Goal: Contribute content

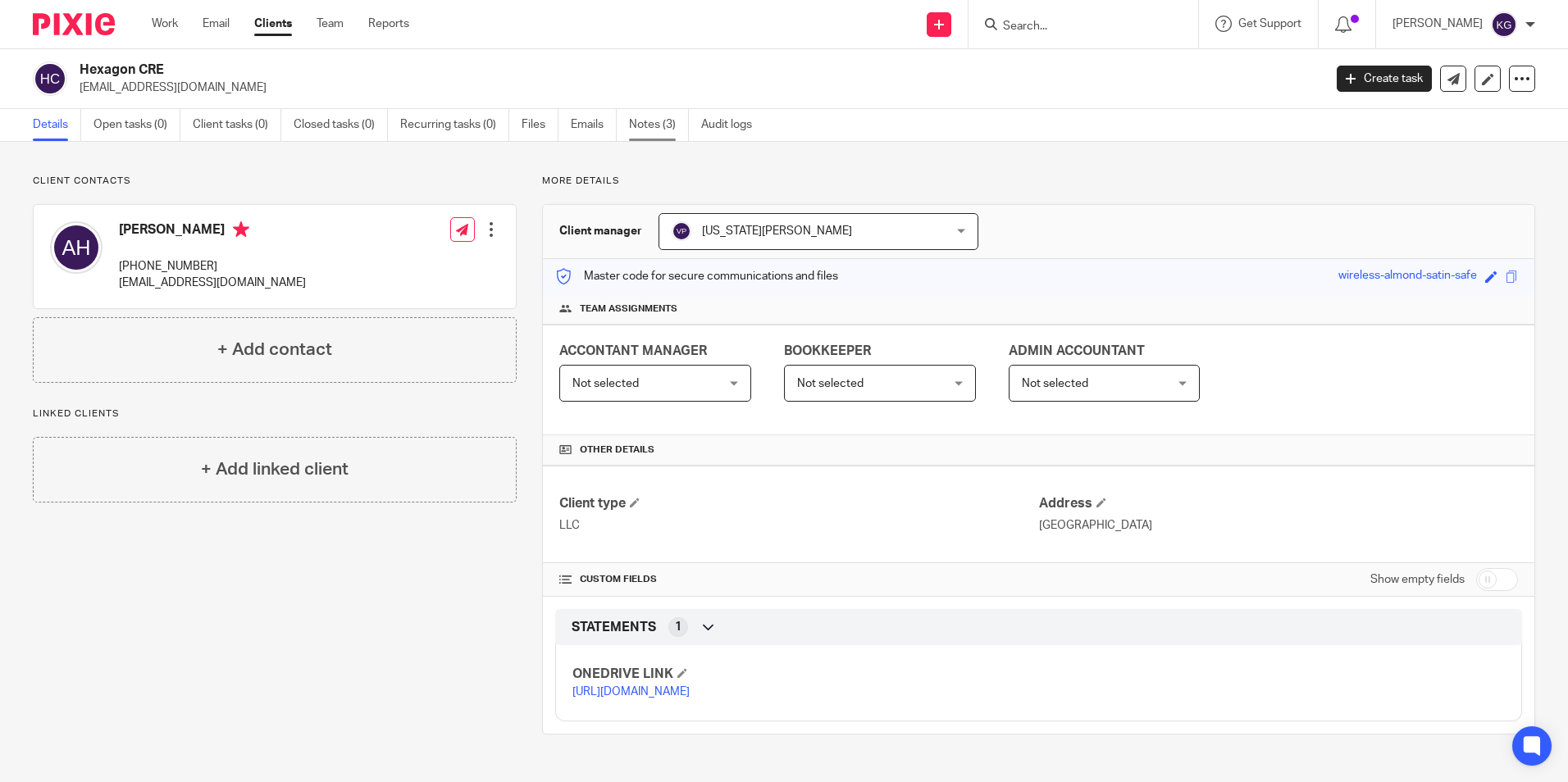
click at [668, 128] on link "Notes (3)" at bounding box center [658, 125] width 60 height 32
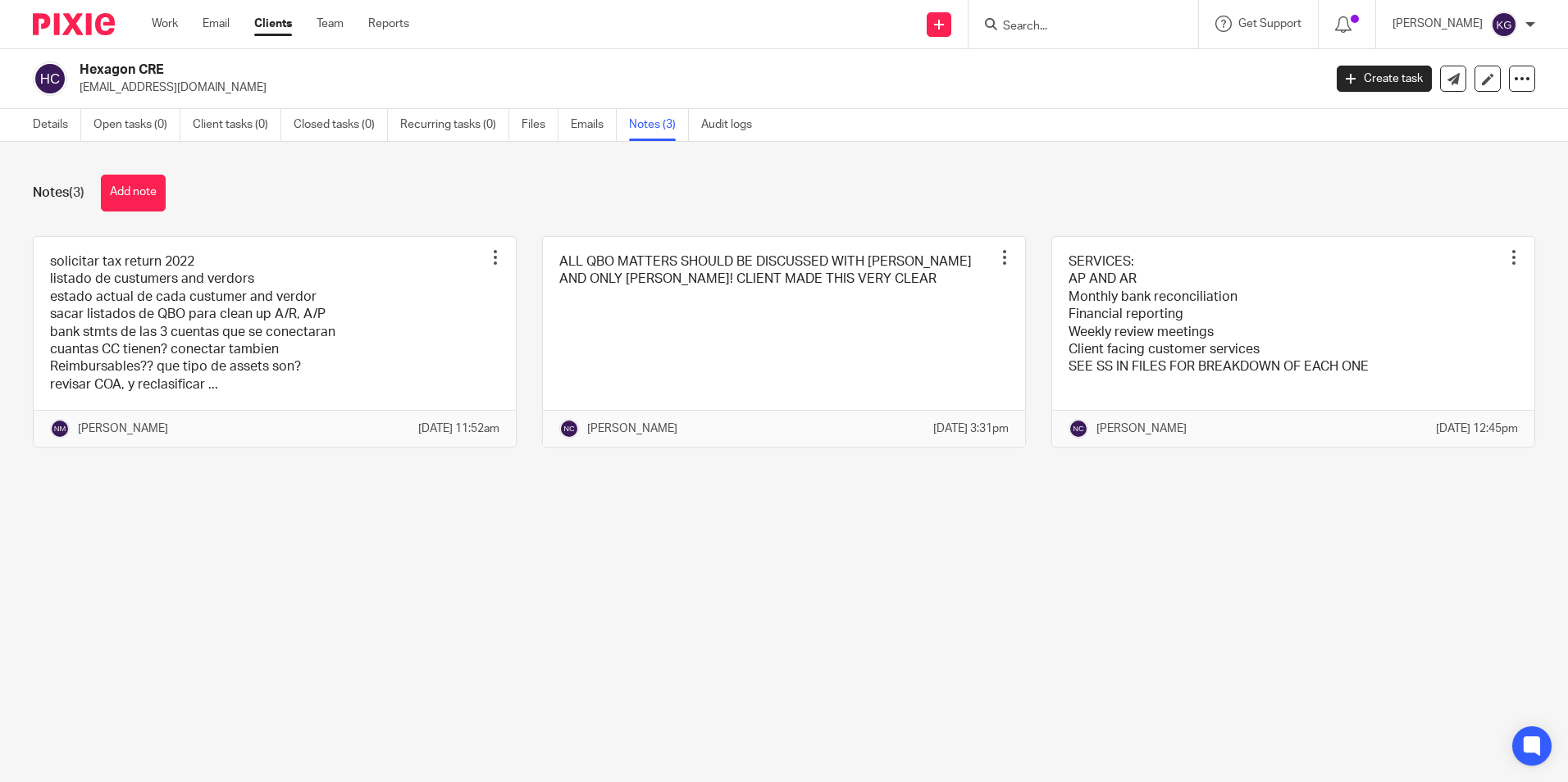
click at [128, 195] on button "Add note" at bounding box center [133, 192] width 65 height 37
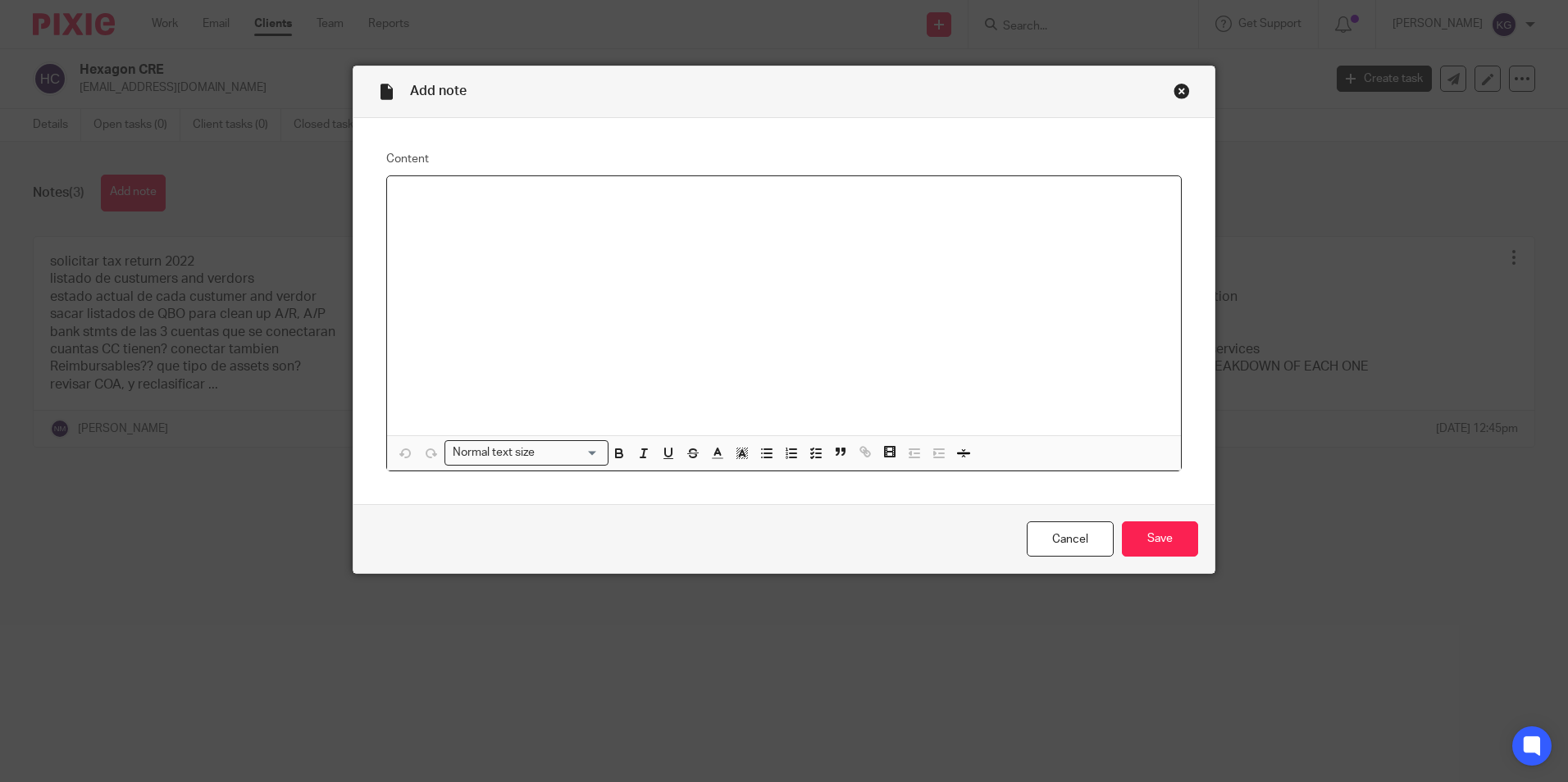
paste div
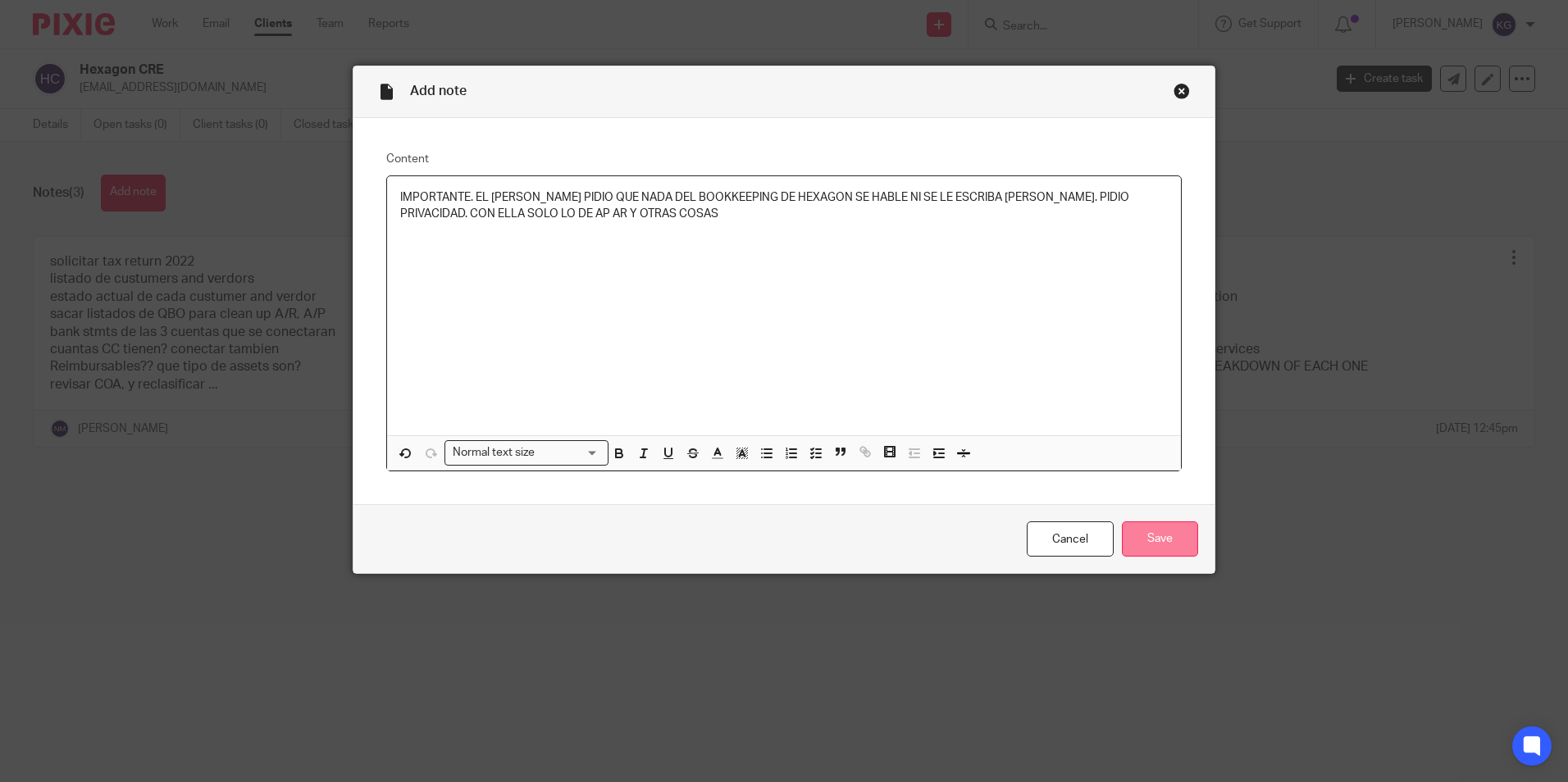
click at [1185, 545] on input "Save" at bounding box center [1160, 538] width 76 height 36
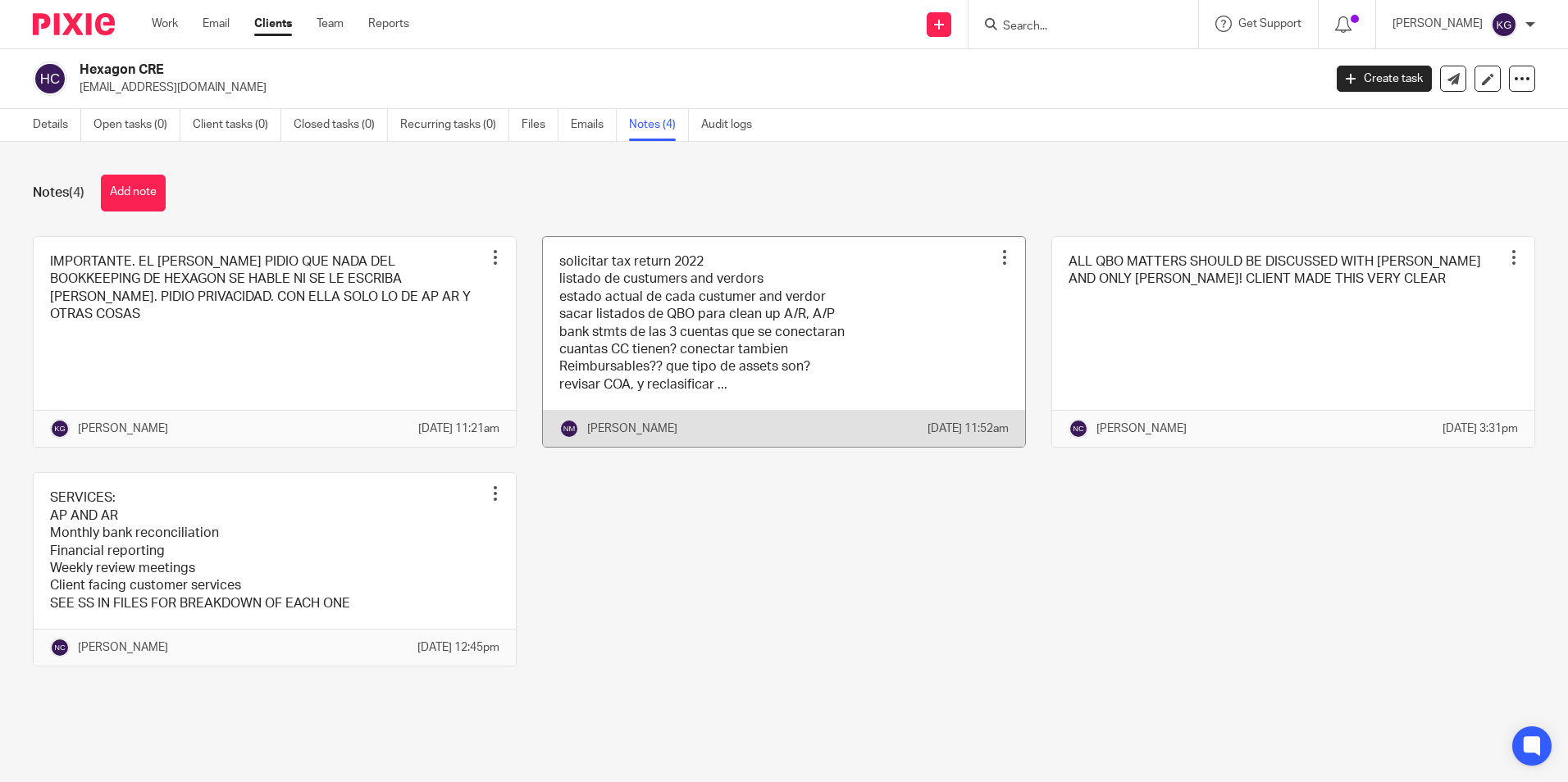
click at [735, 394] on link at bounding box center [784, 342] width 482 height 211
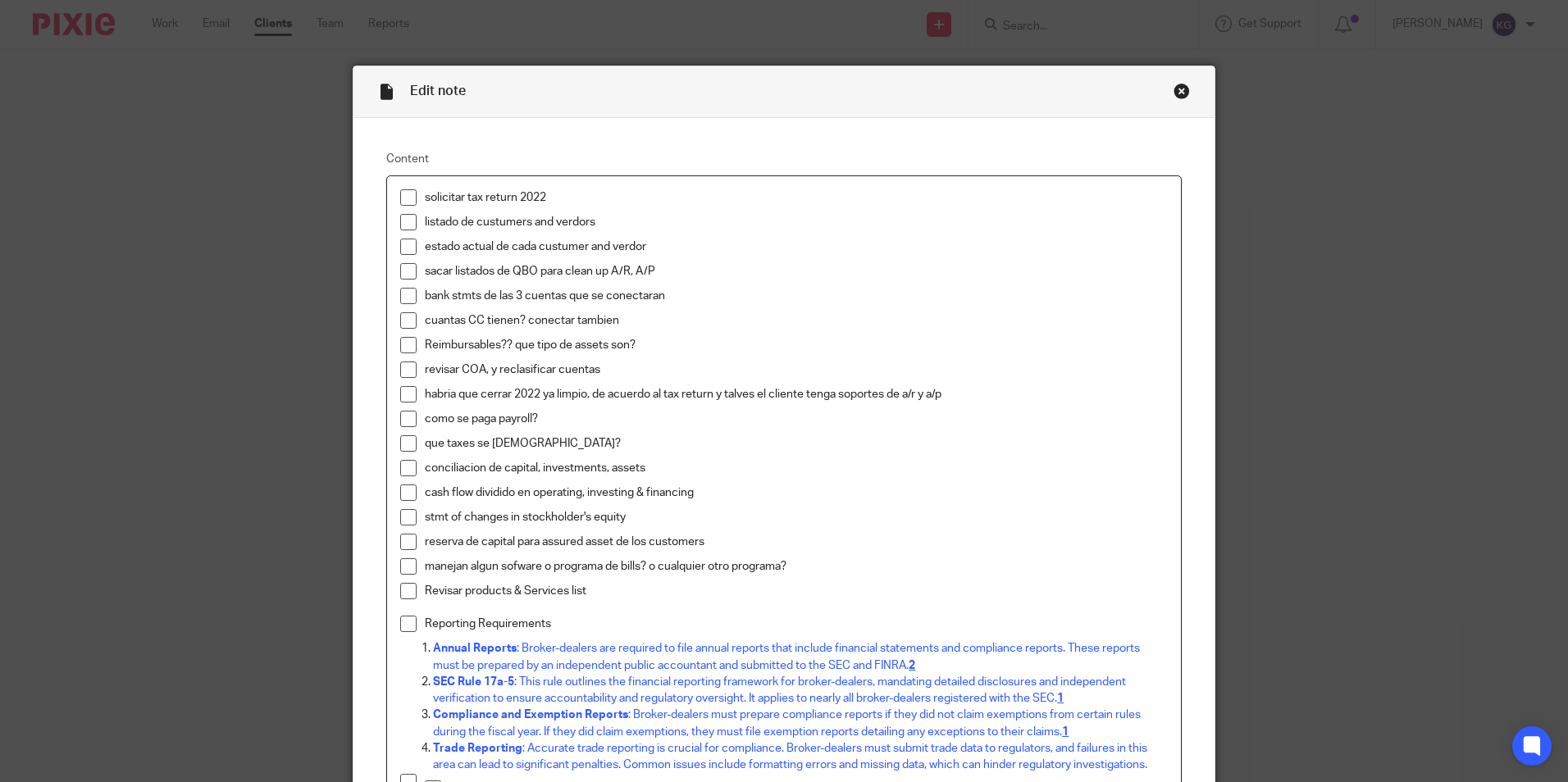
scroll to position [82, 0]
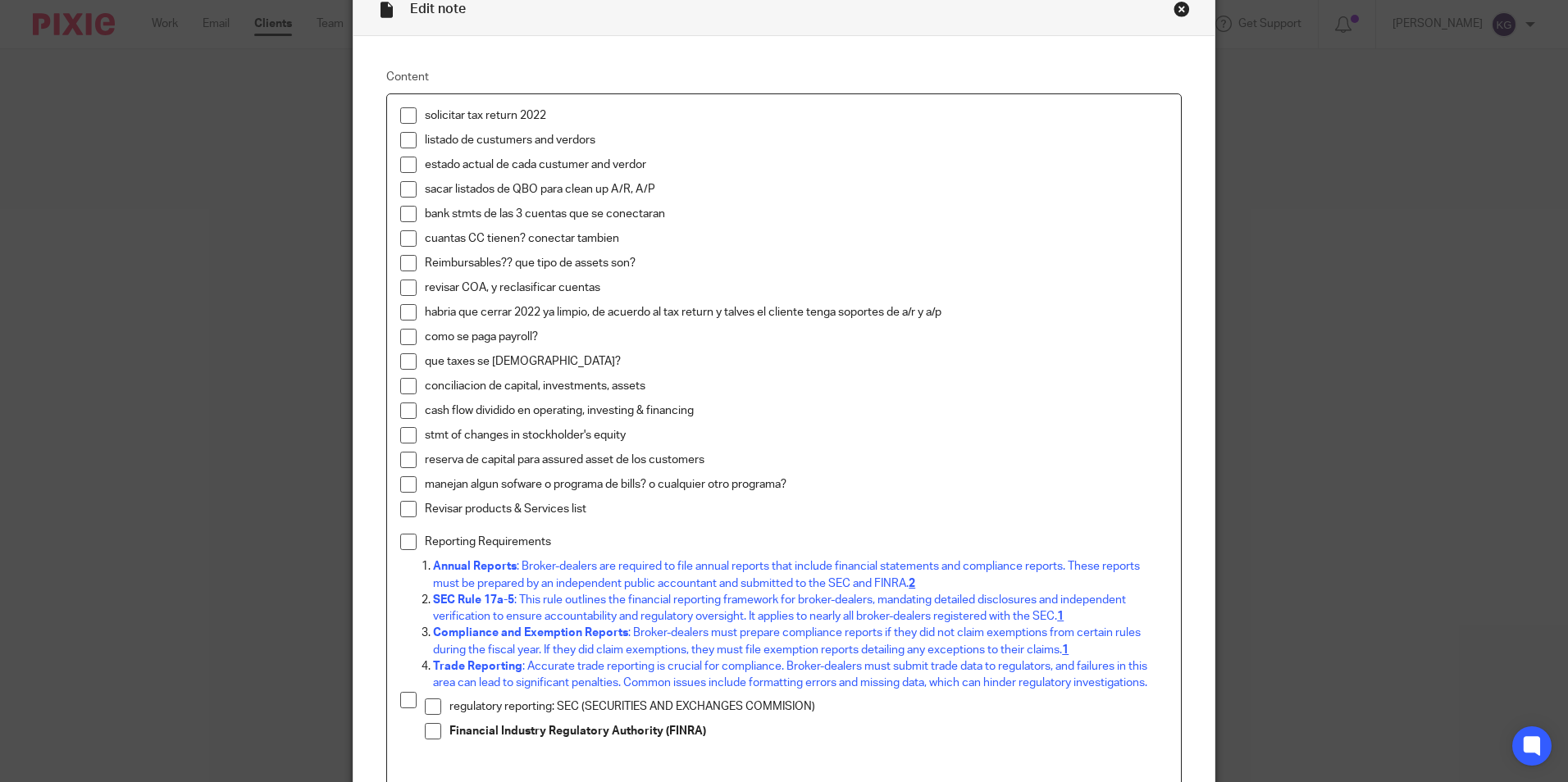
click at [1324, 523] on div "Edit note Content solicitar tax return 2022 listado de custumers and verdors es…" at bounding box center [784, 391] width 1568 height 782
click at [1177, 8] on div "Close this dialog window" at bounding box center [1181, 9] width 16 height 16
